Goal: Transaction & Acquisition: Purchase product/service

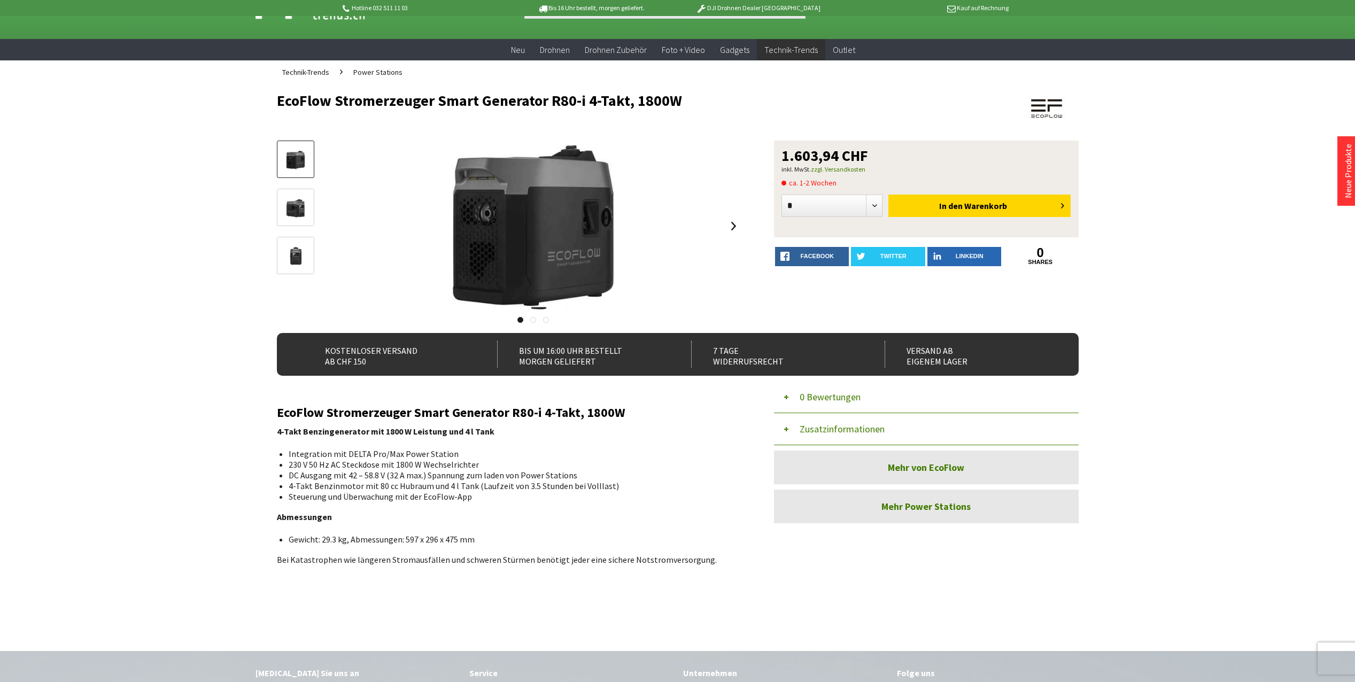
scroll to position [37, 0]
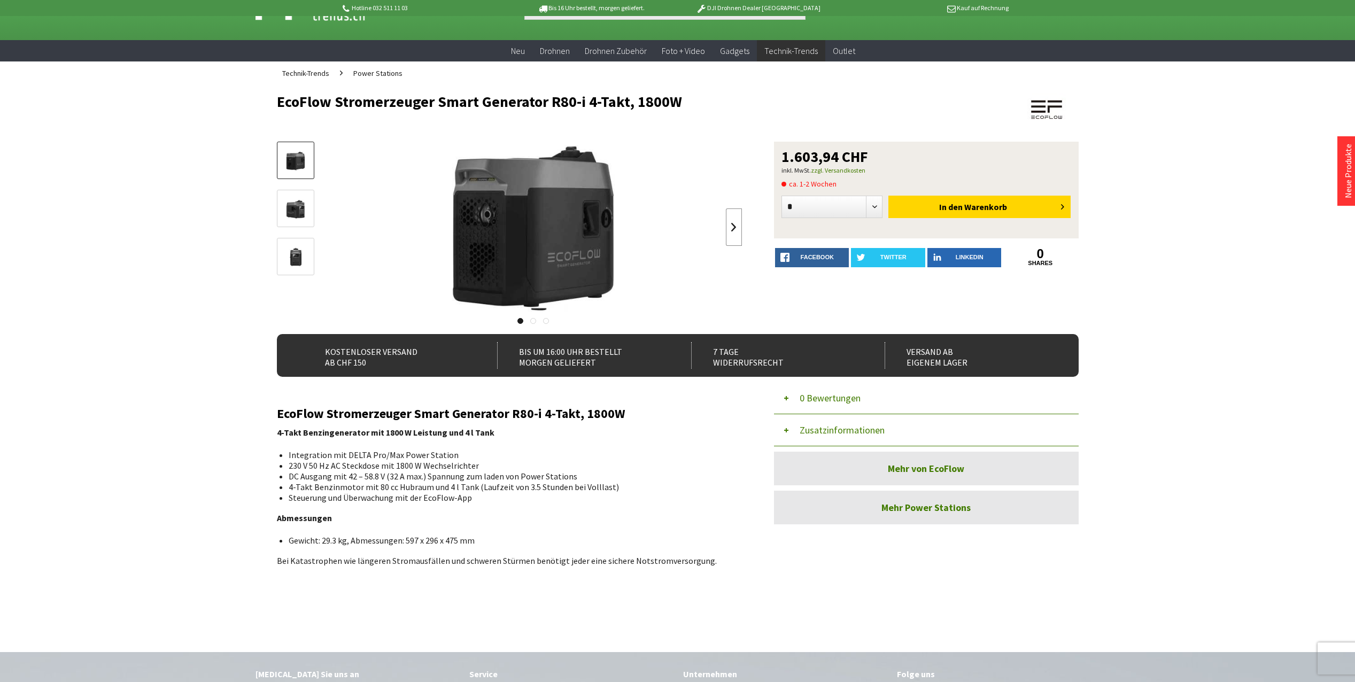
click at [738, 231] on link at bounding box center [734, 226] width 16 height 37
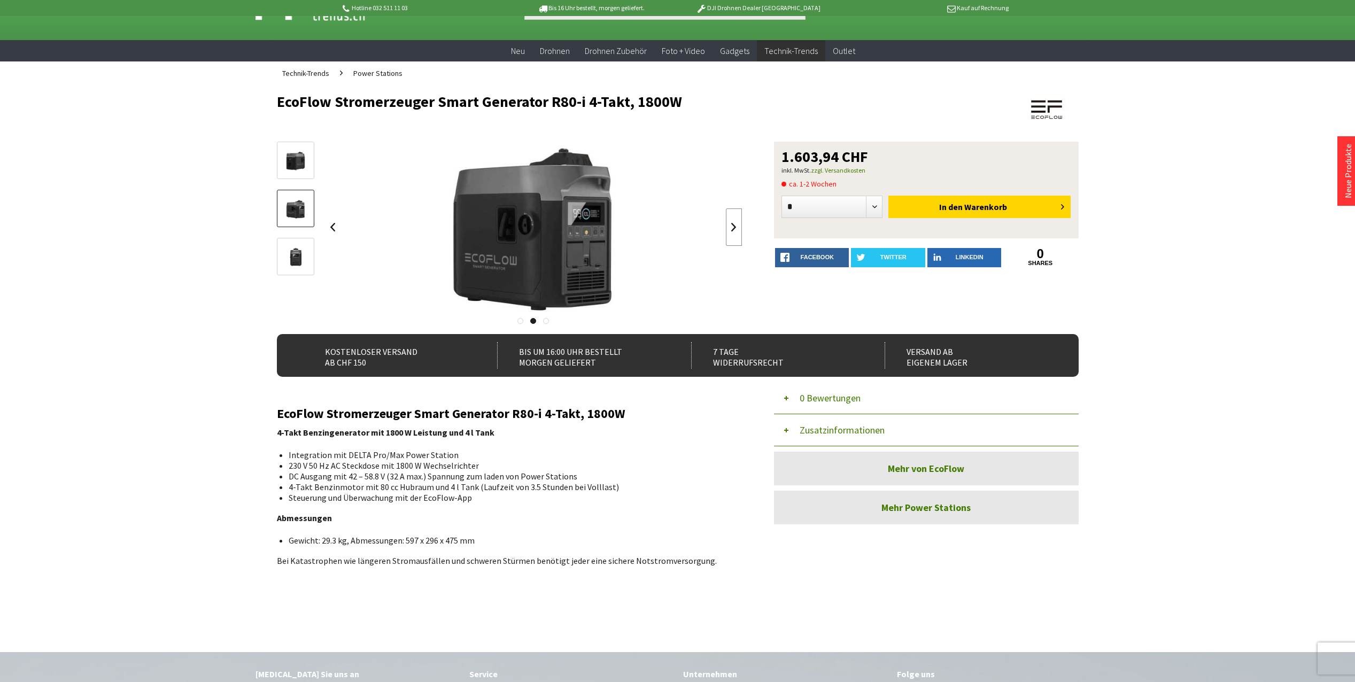
click at [738, 231] on link at bounding box center [734, 226] width 16 height 37
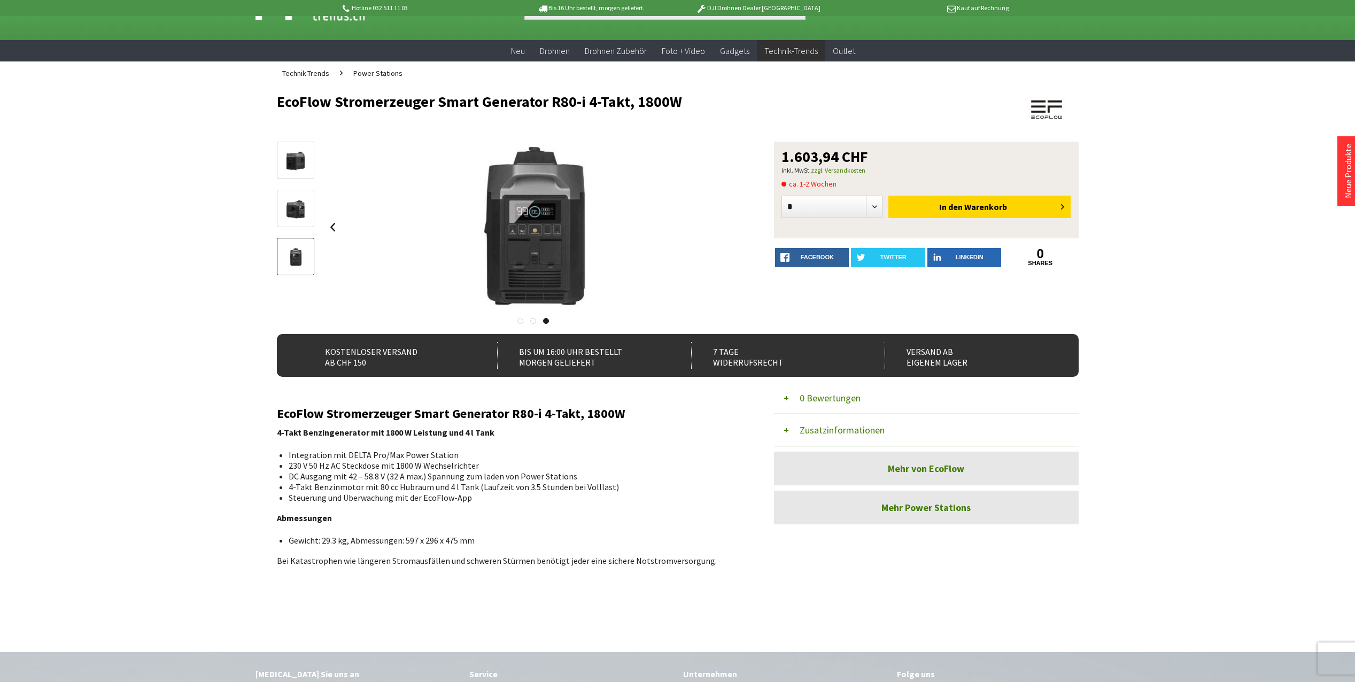
click at [738, 231] on div at bounding box center [533, 227] width 417 height 171
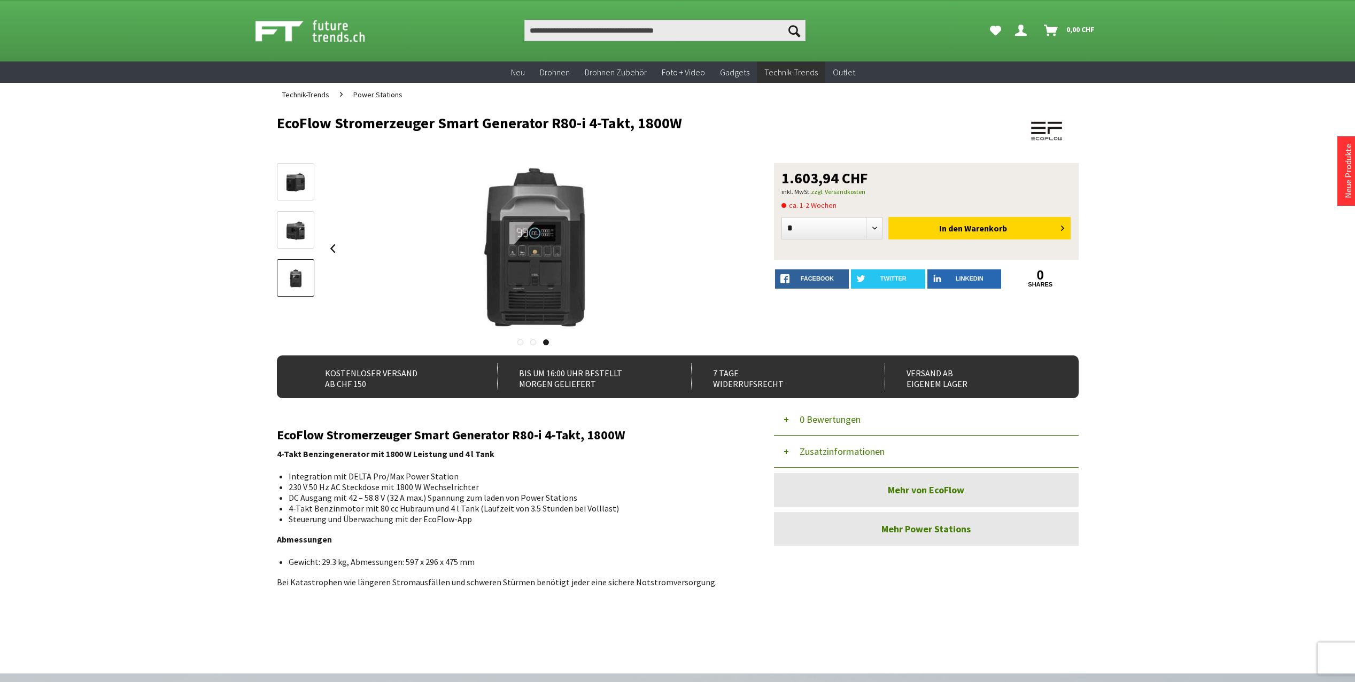
scroll to position [0, 0]
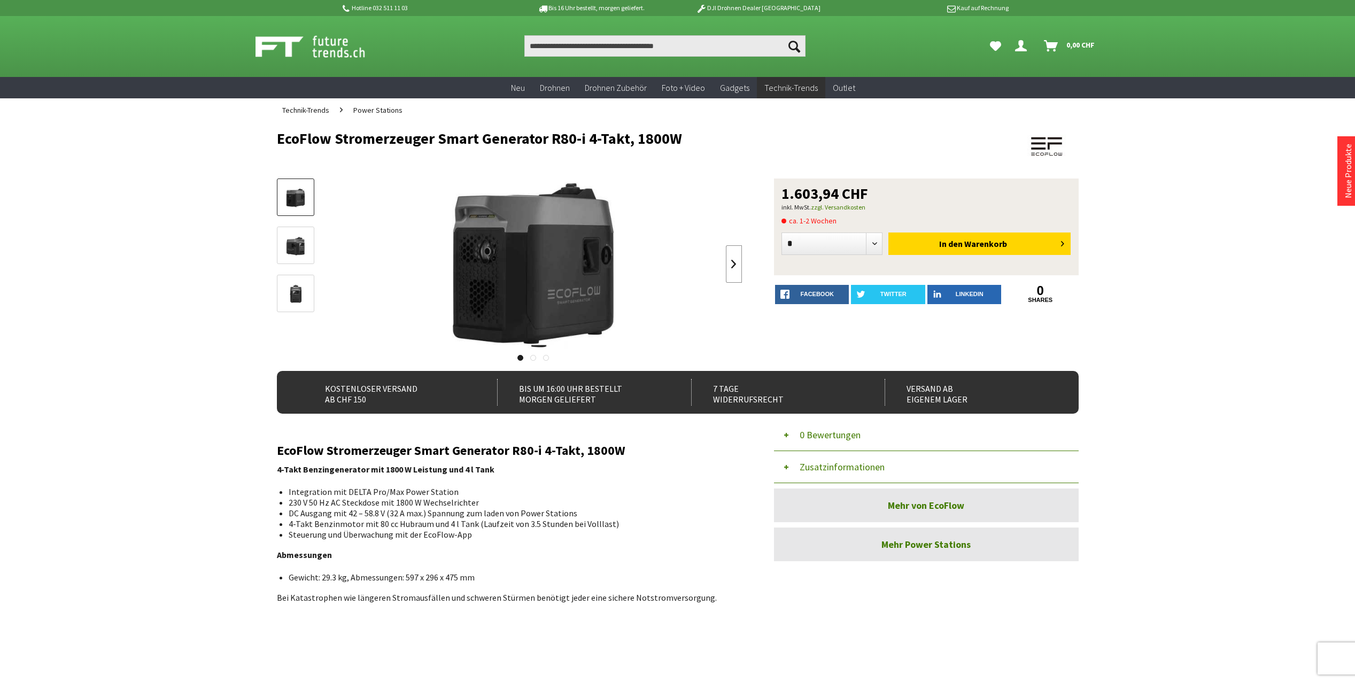
click at [740, 267] on link at bounding box center [734, 263] width 16 height 37
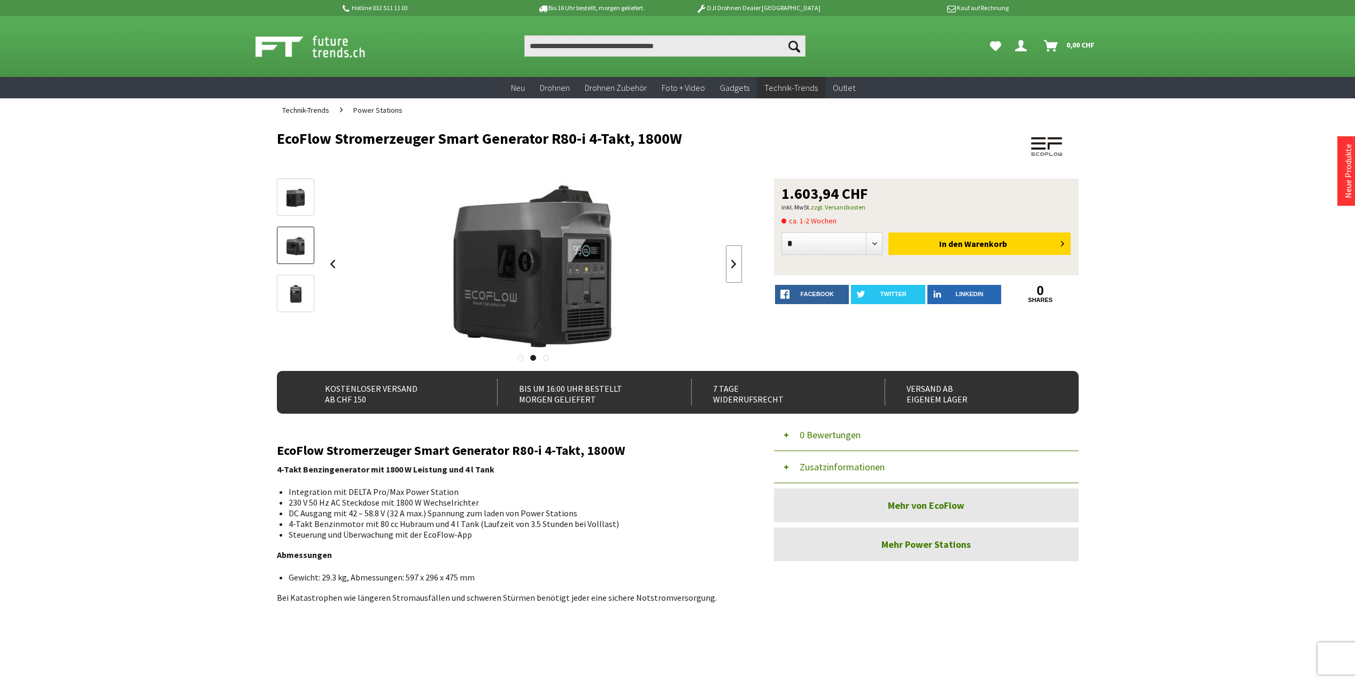
click at [740, 267] on link at bounding box center [734, 263] width 16 height 37
